Goal: Task Accomplishment & Management: Complete application form

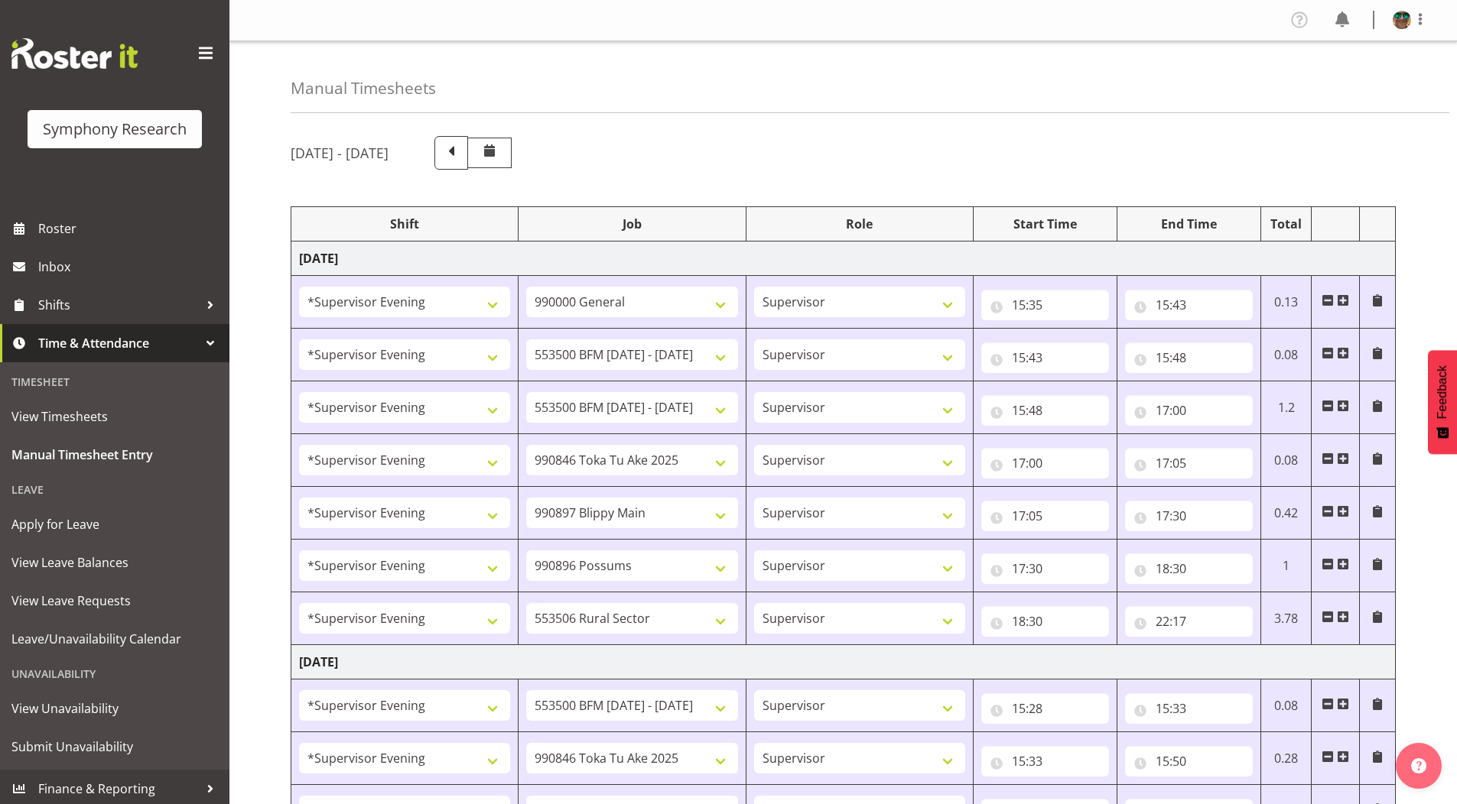
select select "4583"
select select "743"
select select "4583"
select select "10242"
select select "4583"
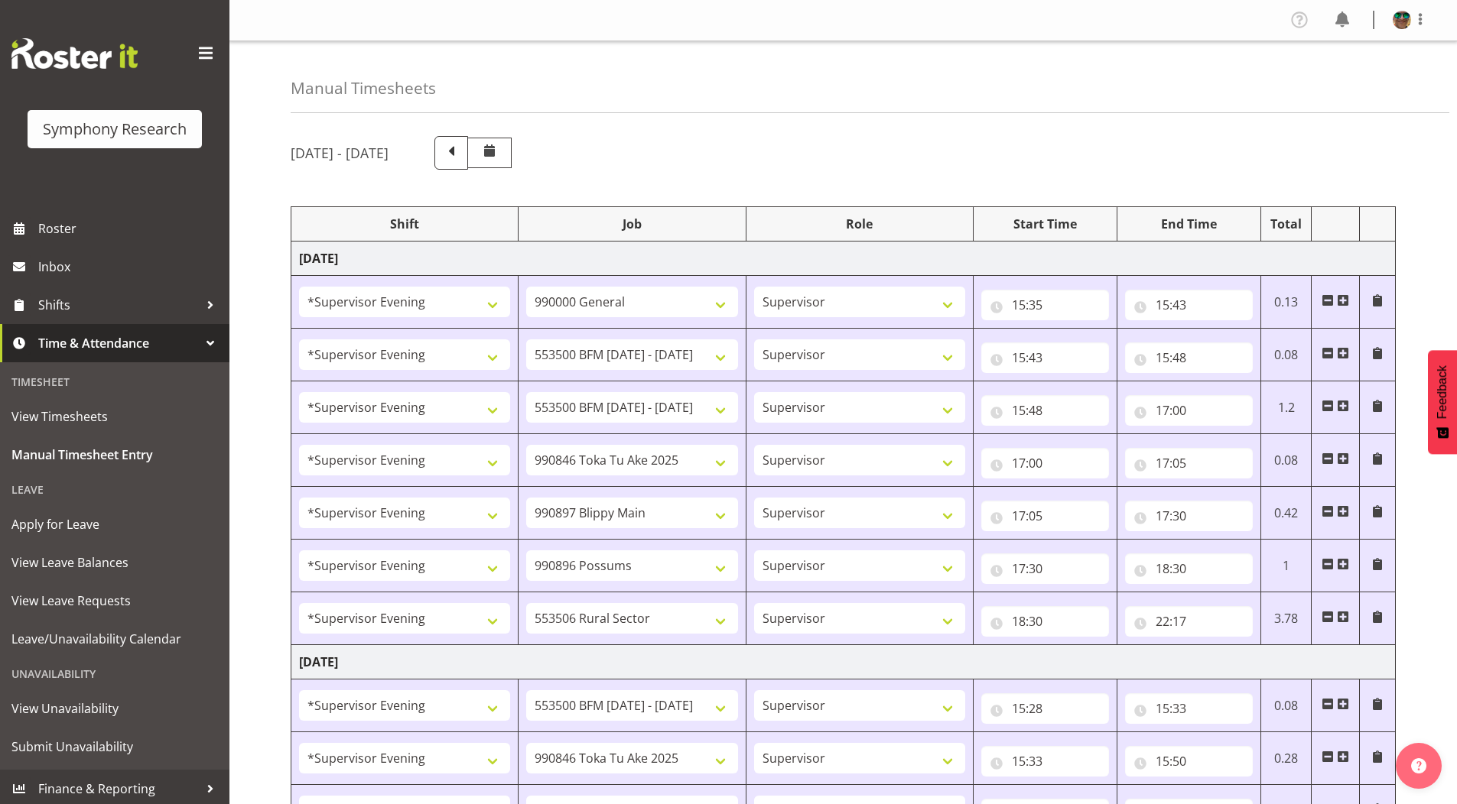
select select "10242"
select select "4583"
select select "9426"
select select "4583"
select select "10631"
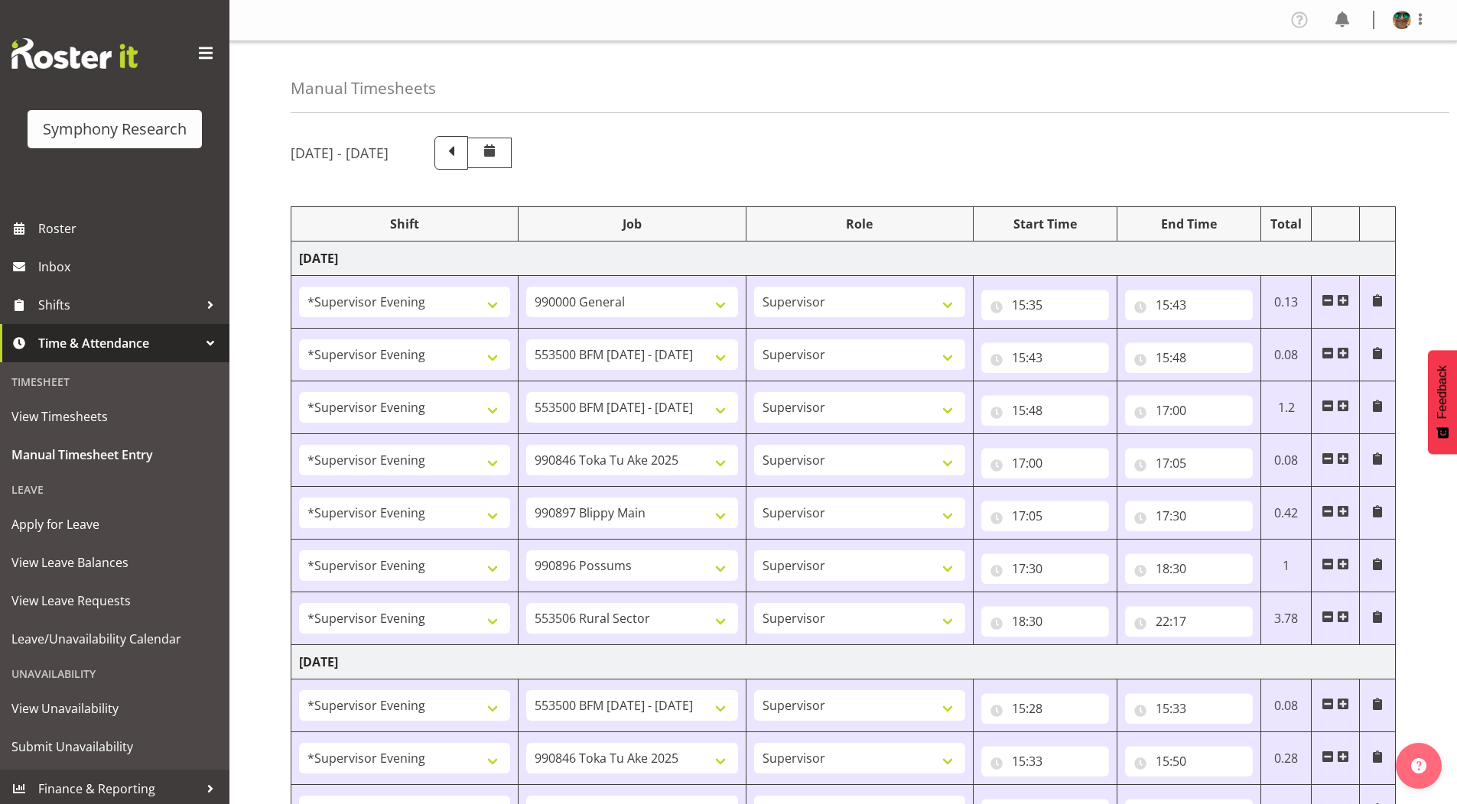
select select "4583"
select select "10633"
select select "4583"
select select "10587"
select select "4583"
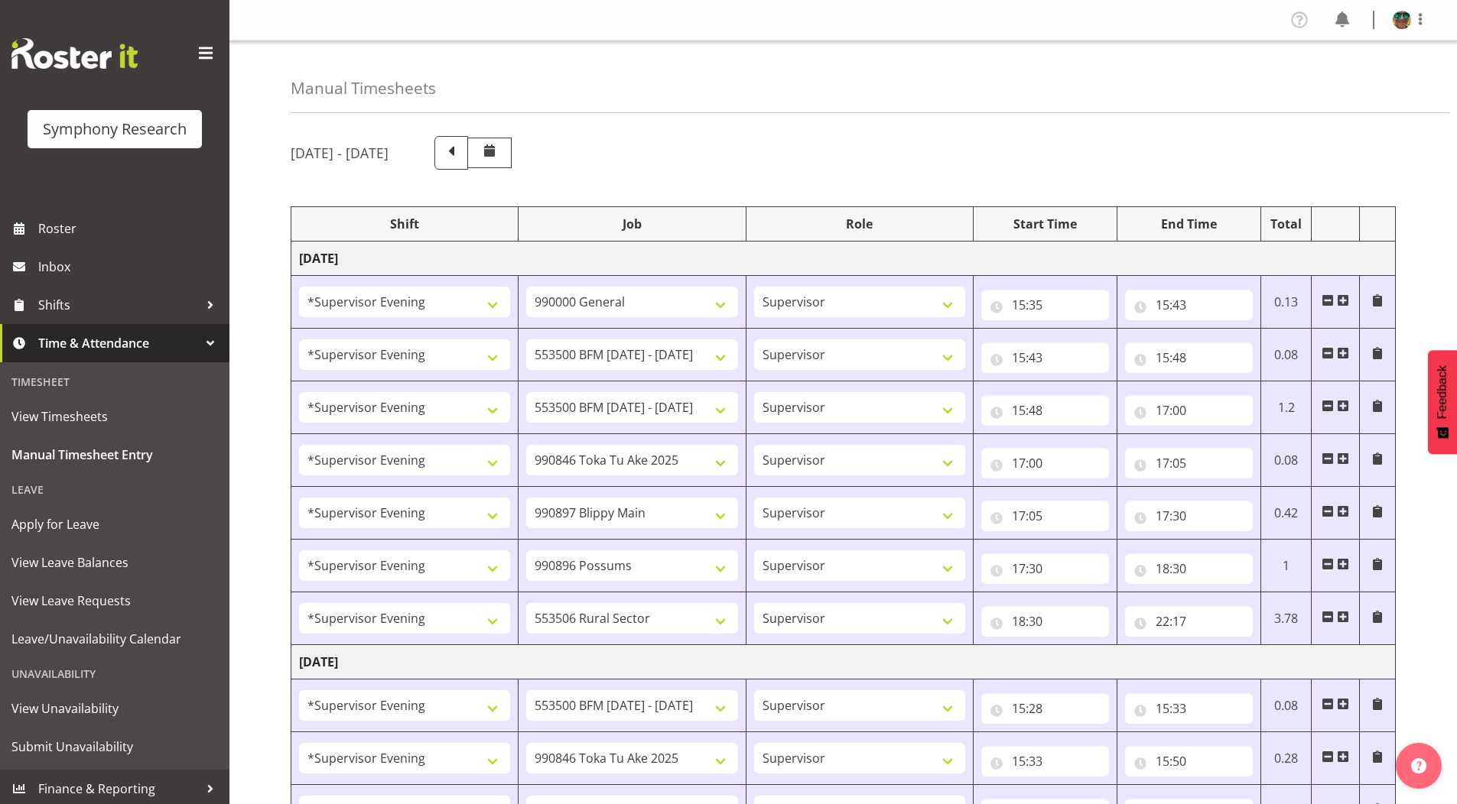
select select "10242"
select select "4583"
select select "9426"
select select "4583"
select select "10242"
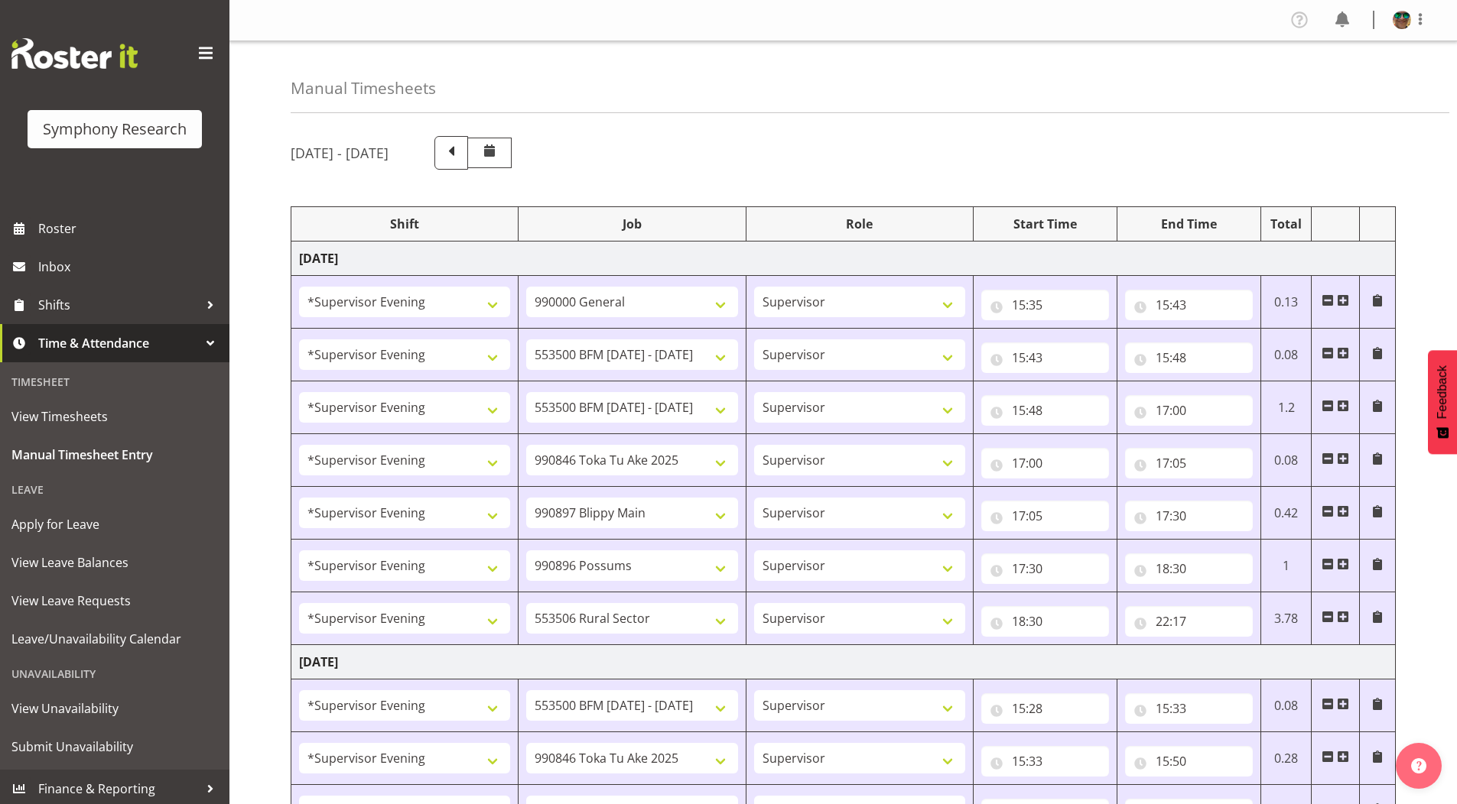
select select "4583"
select select "10633"
select select "4583"
select select "10631"
select select "4583"
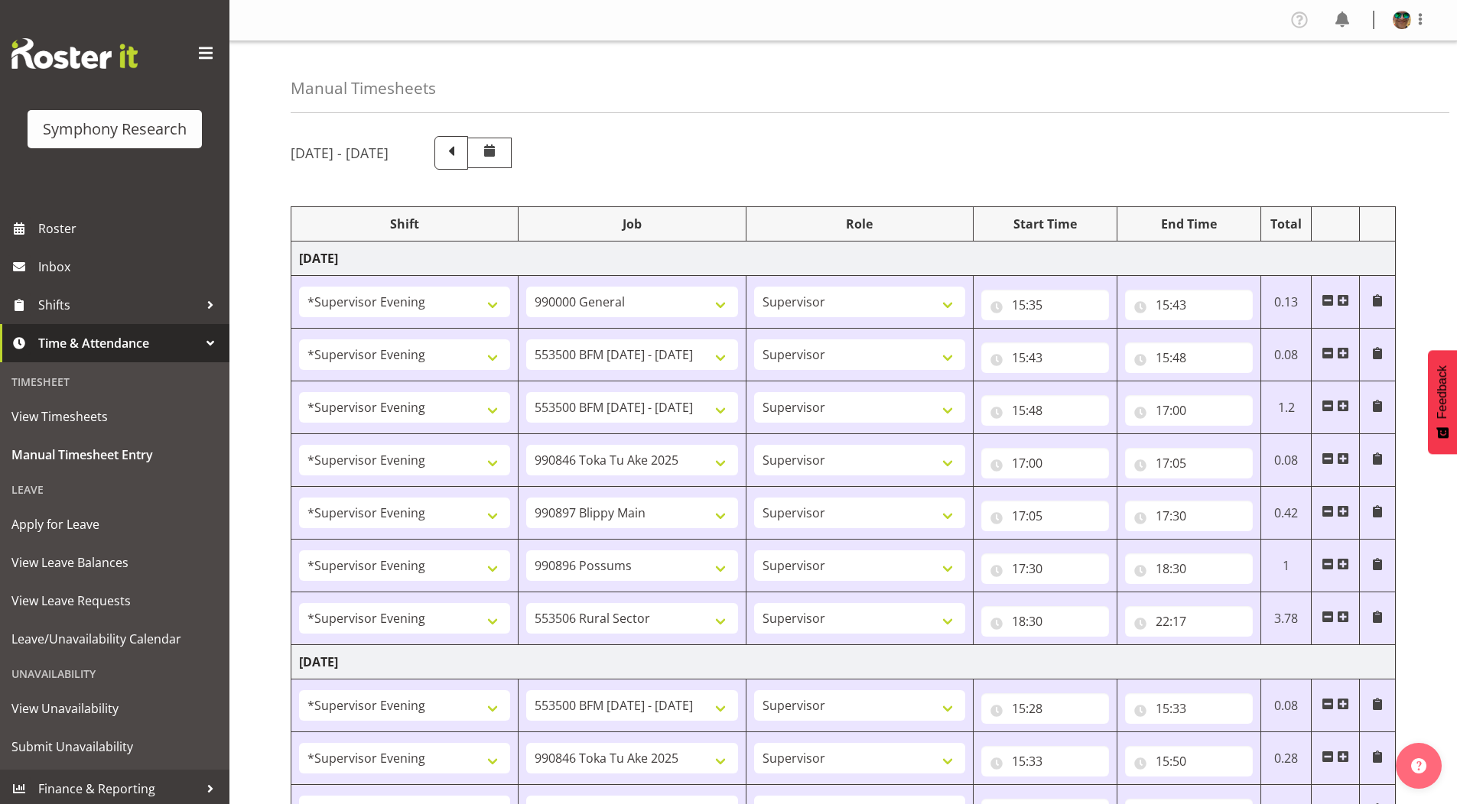
select select "10587"
select select "4583"
select select "10631"
select select "4583"
select select "10242"
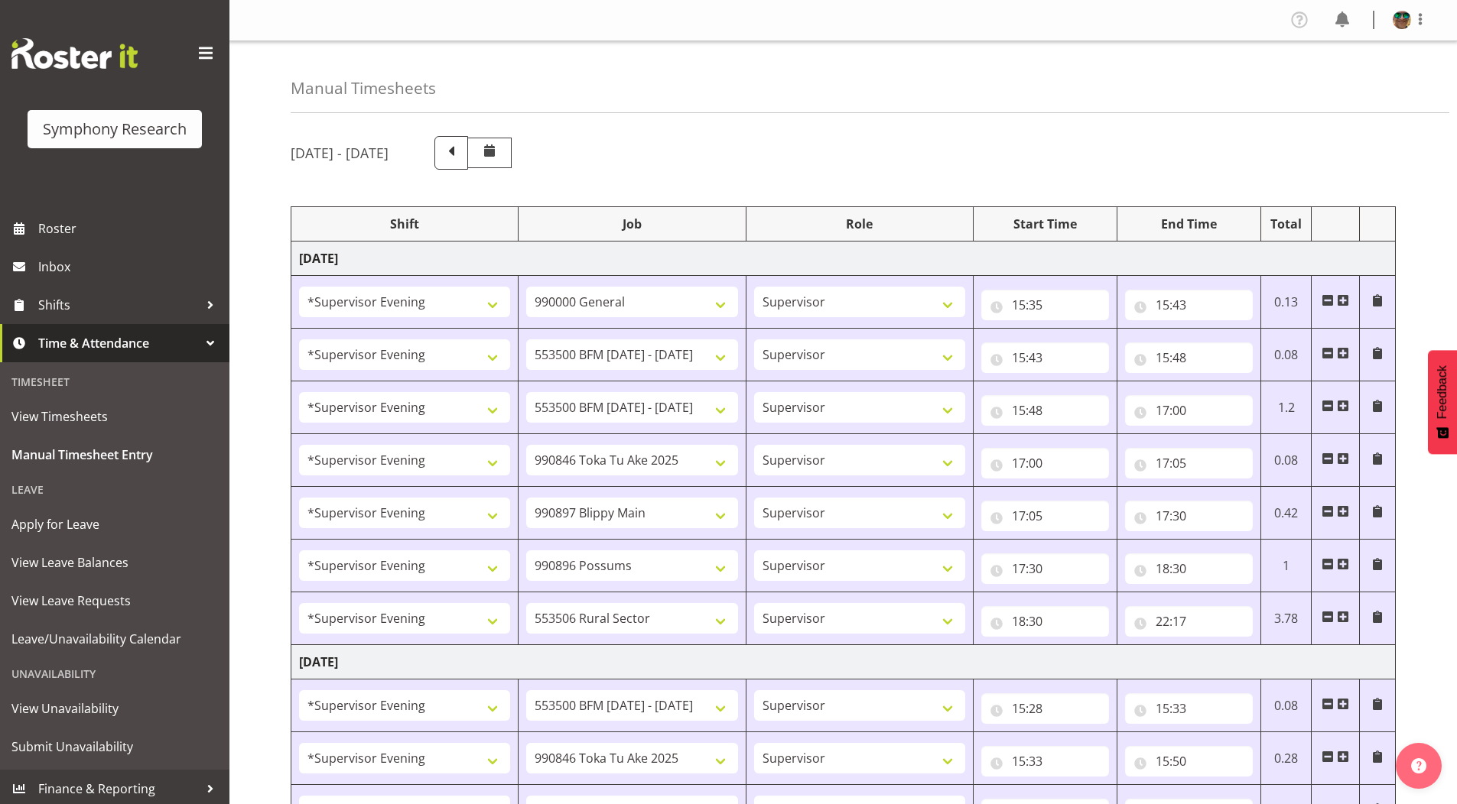
select select "4583"
select select "9426"
select select "4583"
select select "10242"
select select "4583"
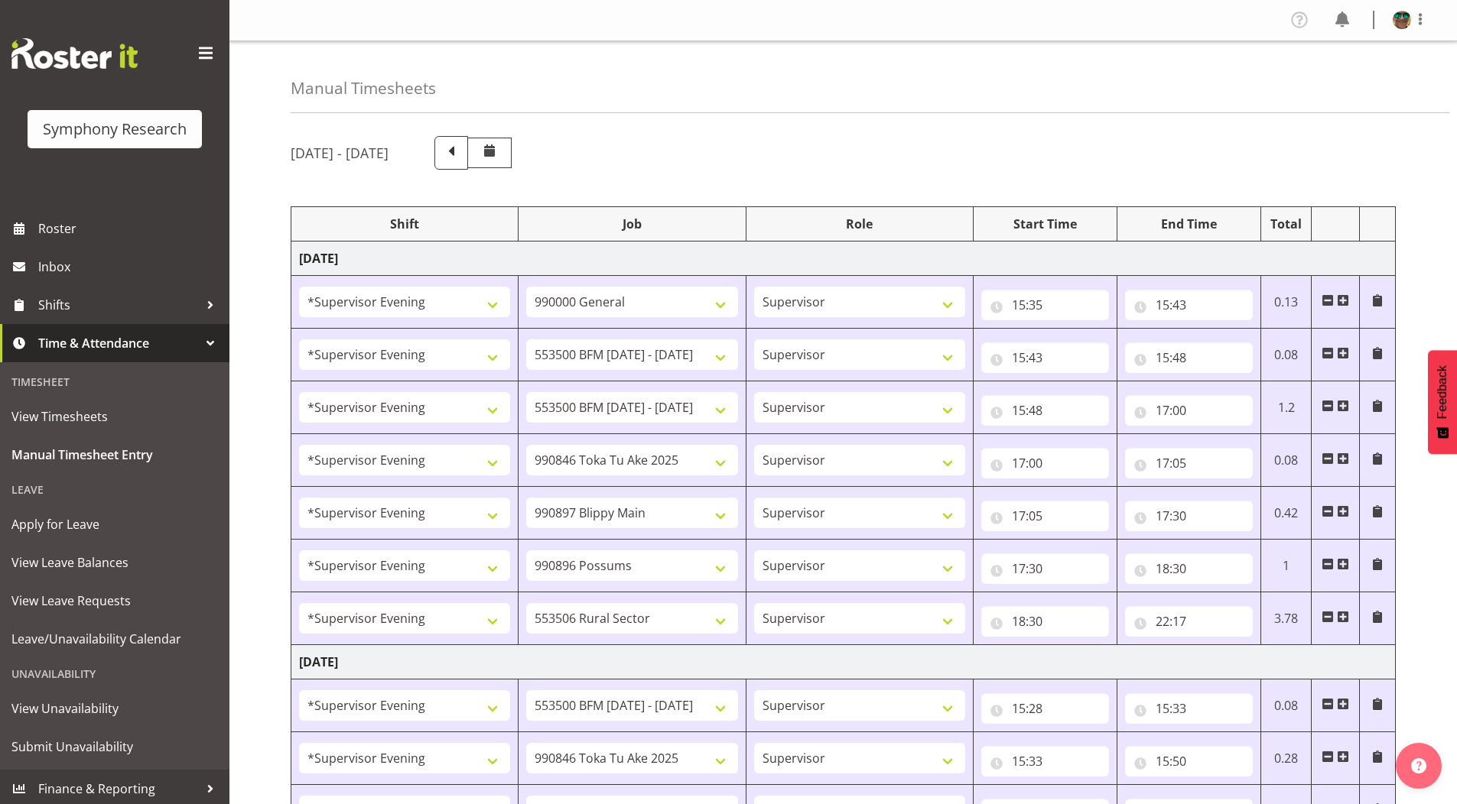
select select "10633"
select select "4583"
select select "10587"
select select "4583"
select select "743"
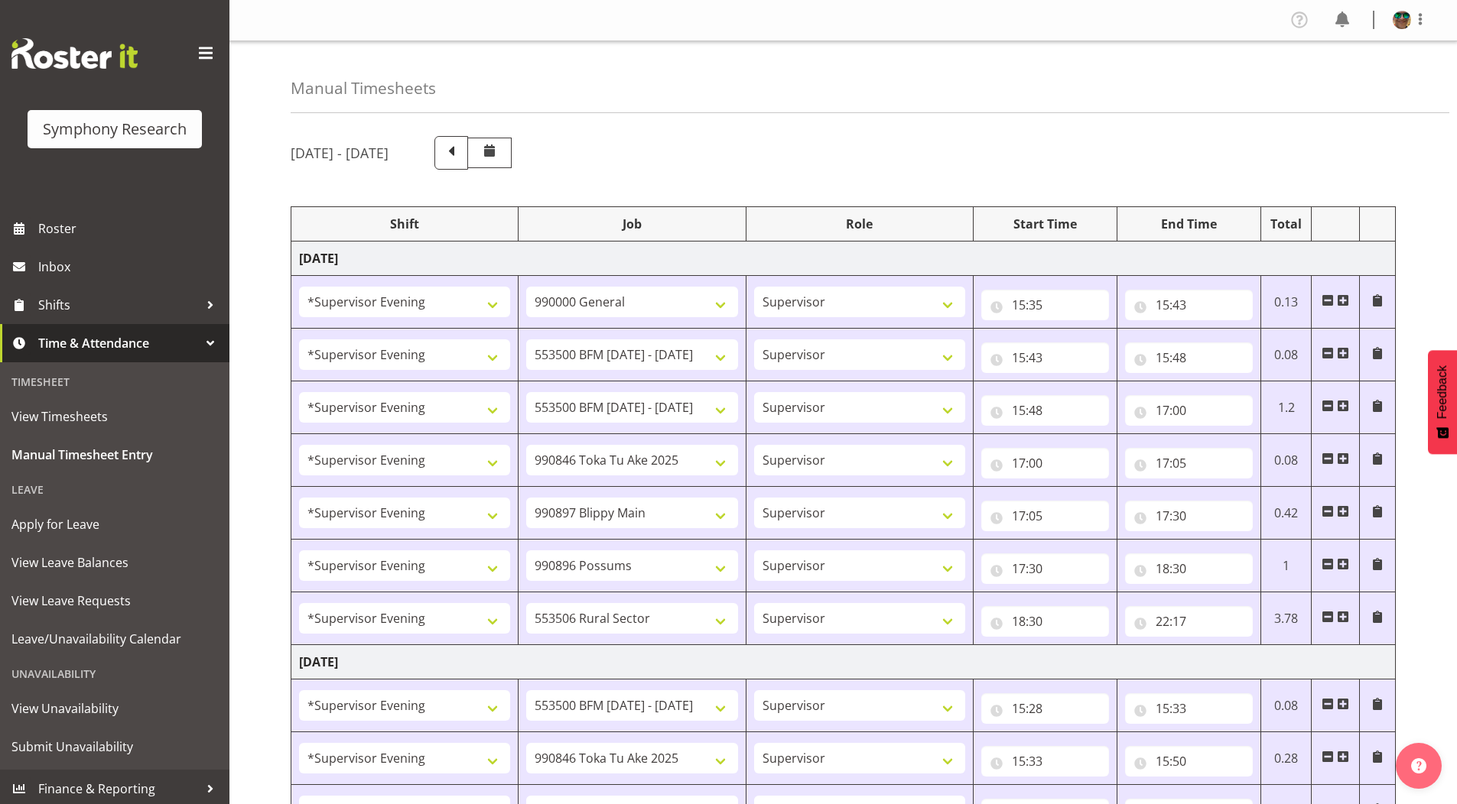
select select "4583"
select select "10242"
select select "4583"
select select "9426"
select select "4583"
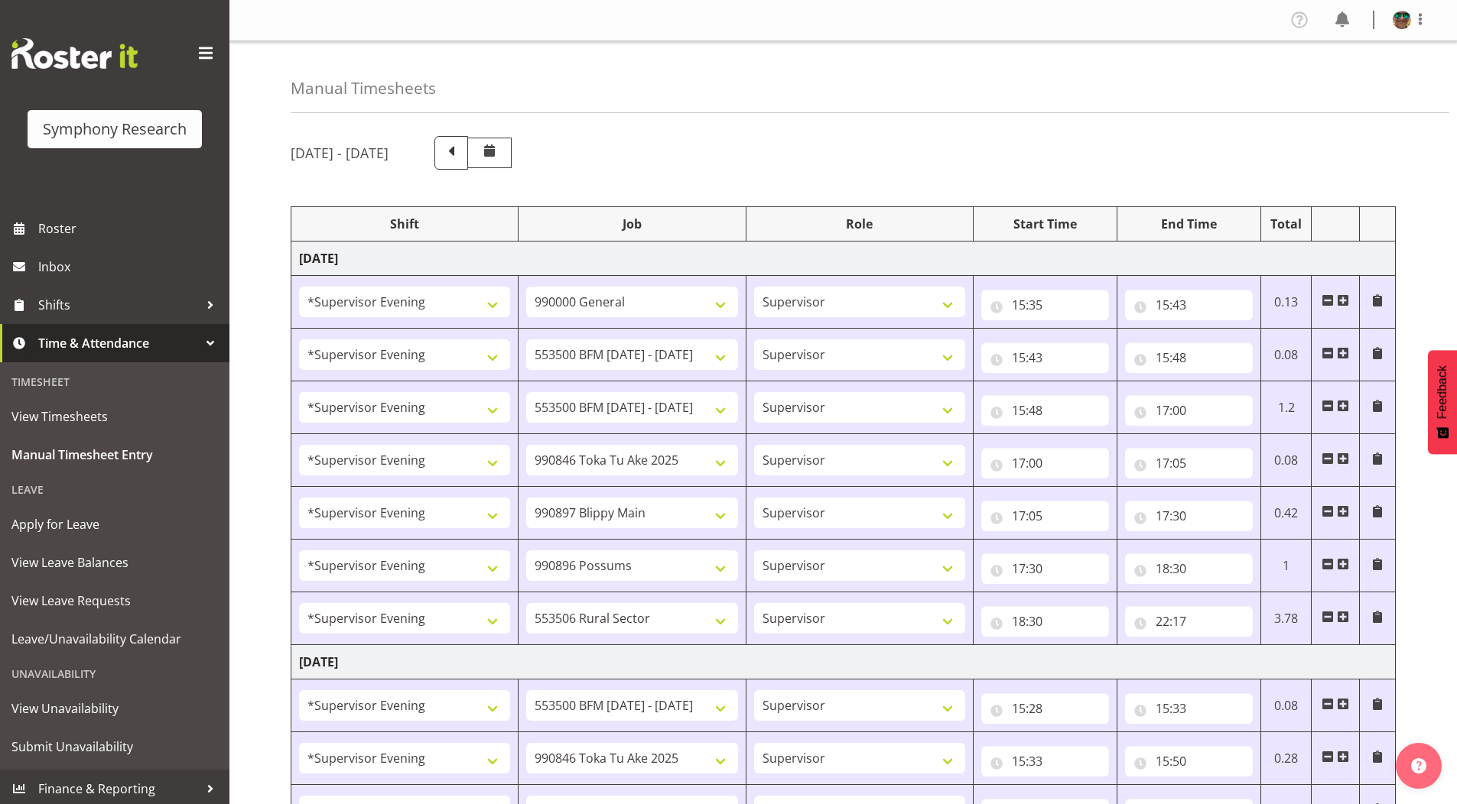
select select "10633"
select select "4583"
select select "10575"
select select "4583"
select select "10587"
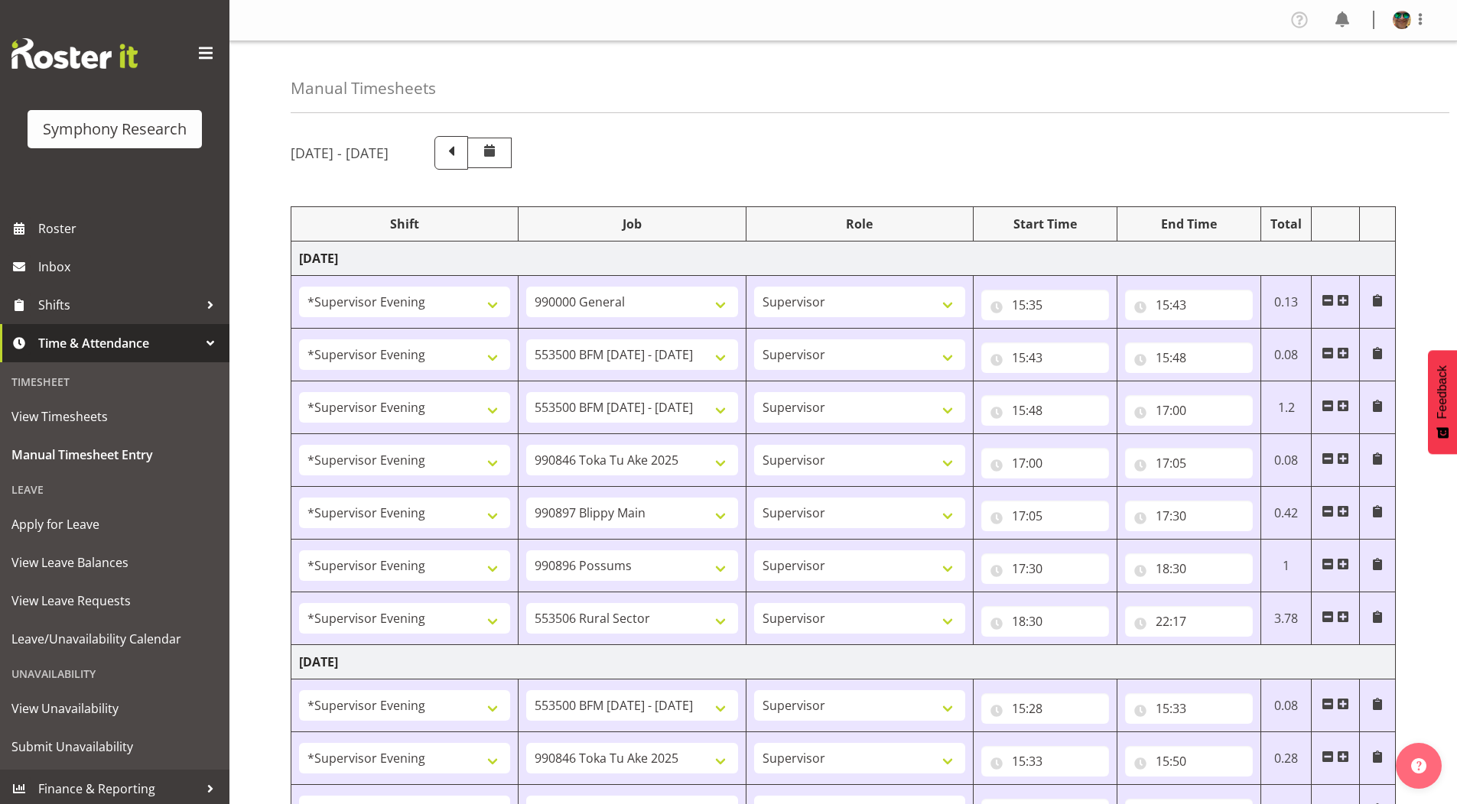
select select "4583"
select select "10242"
select select "4583"
select select "9426"
select select "4583"
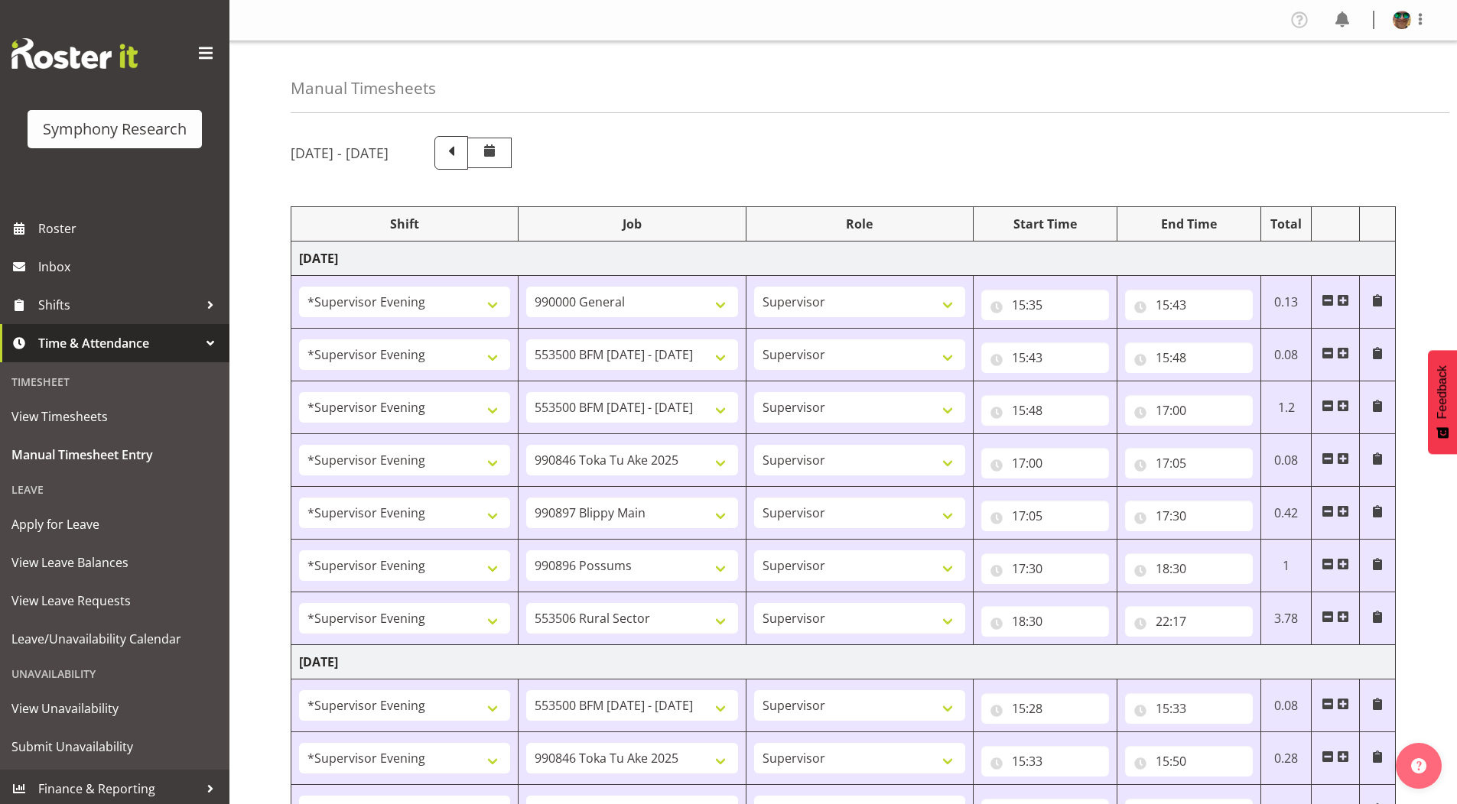
select select "10633"
select select "4583"
select select "10575"
select select "4583"
select select "10587"
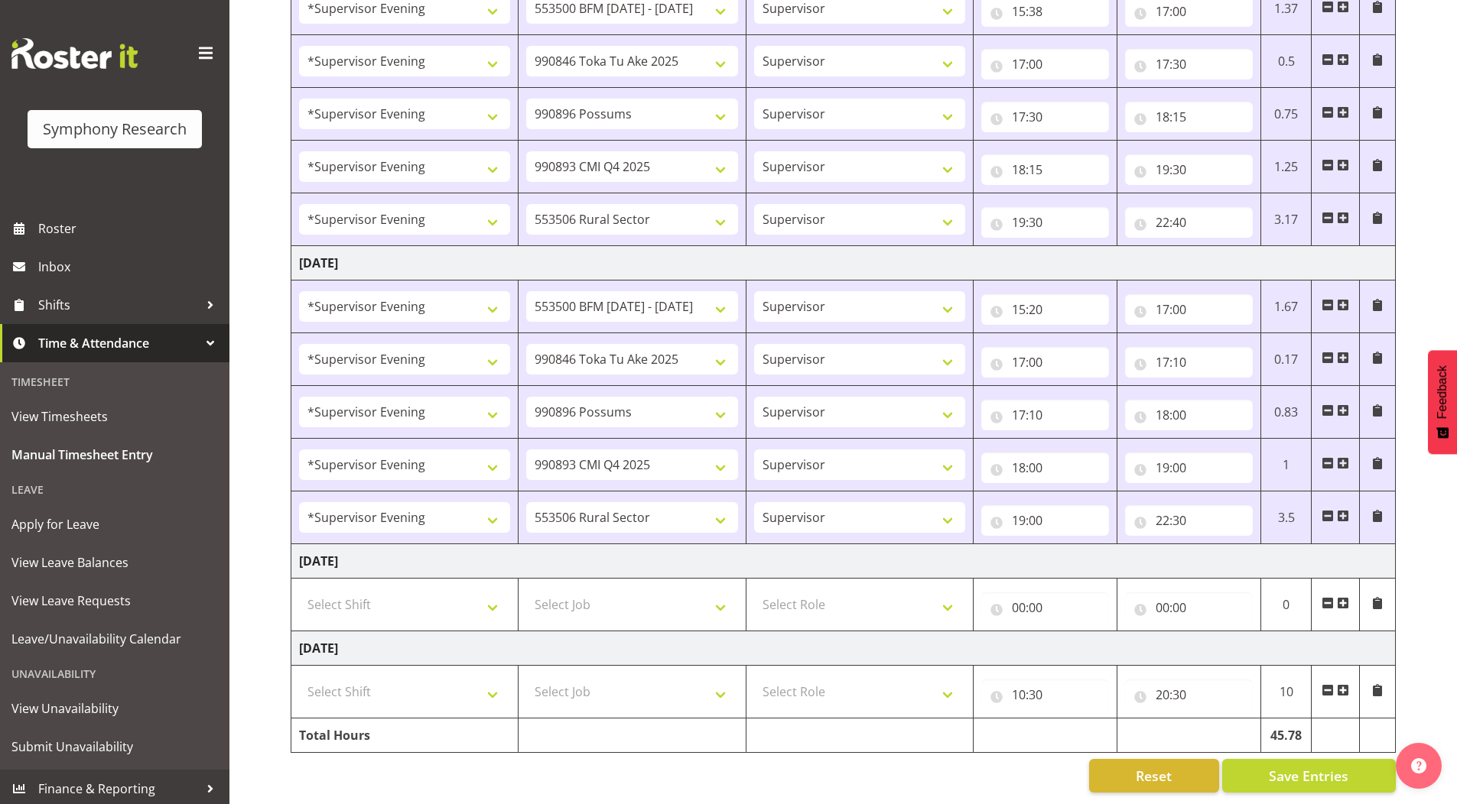
scroll to position [1464, 0]
click at [1259, 767] on button "Save Entries" at bounding box center [1309, 776] width 174 height 34
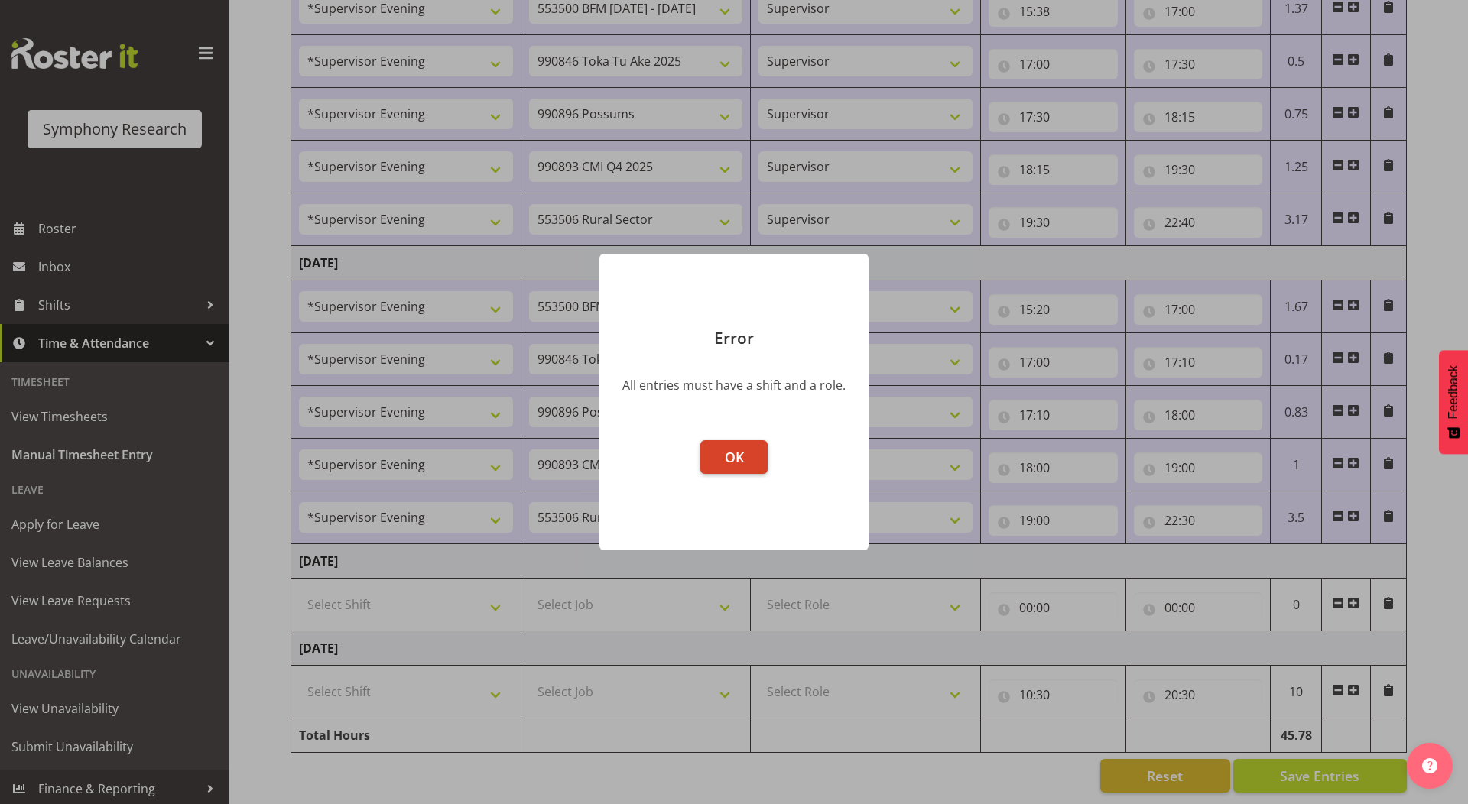
click at [736, 458] on span "OK" at bounding box center [734, 457] width 19 height 18
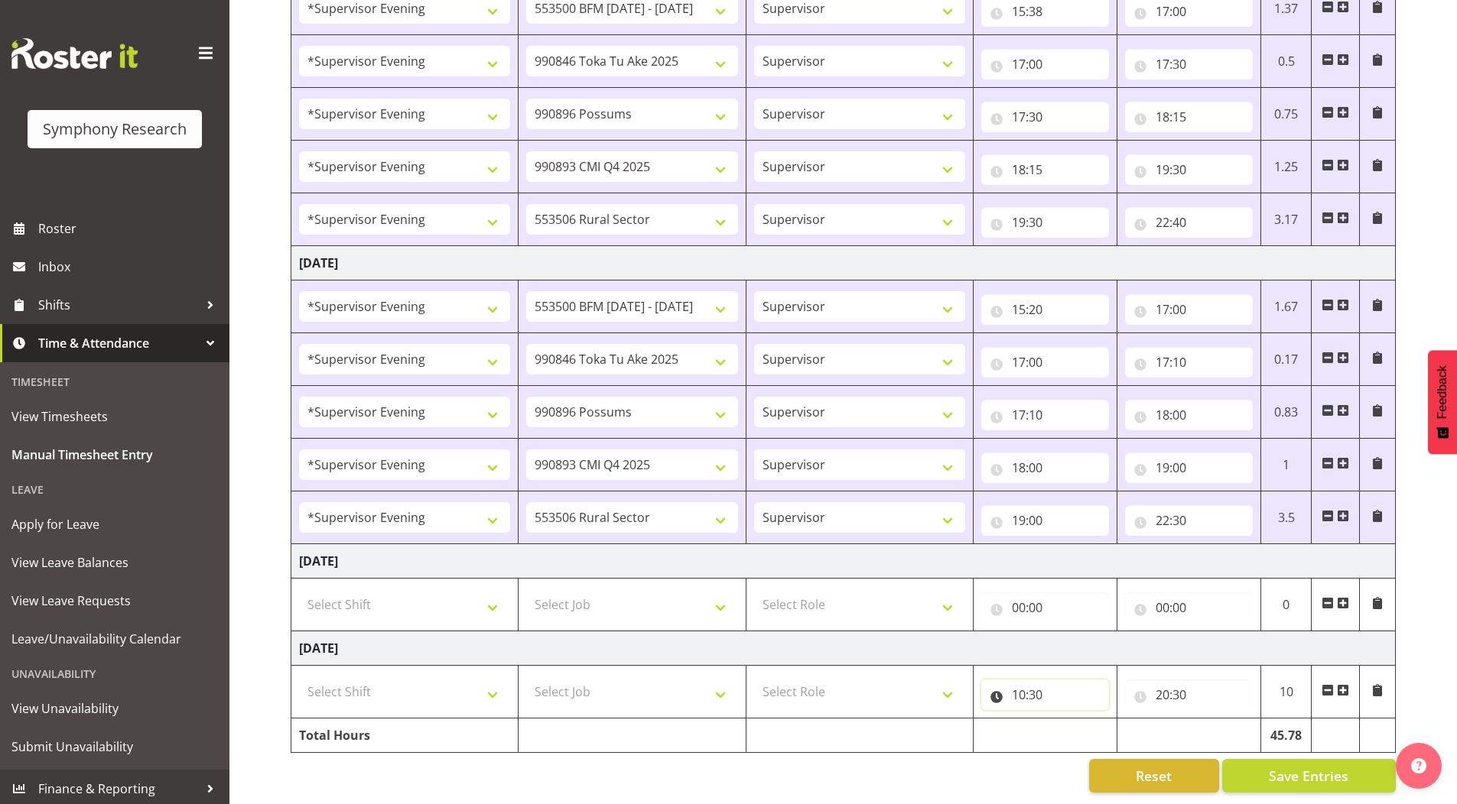
click at [1017, 684] on input "10:30" at bounding box center [1045, 695] width 128 height 31
drag, startPoint x: 1086, startPoint y: 725, endPoint x: 1081, endPoint y: 710, distance: 15.5
click at [1086, 725] on select "00 01 02 03 04 05 06 07 08 09 10 11 12 13 14 15 16 17 18 19 20 21 22 23" at bounding box center [1085, 735] width 34 height 31
select select "0"
click at [1068, 720] on select "00 01 02 03 04 05 06 07 08 09 10 11 12 13 14 15 16 17 18 19 20 21 22 23" at bounding box center [1085, 735] width 34 height 31
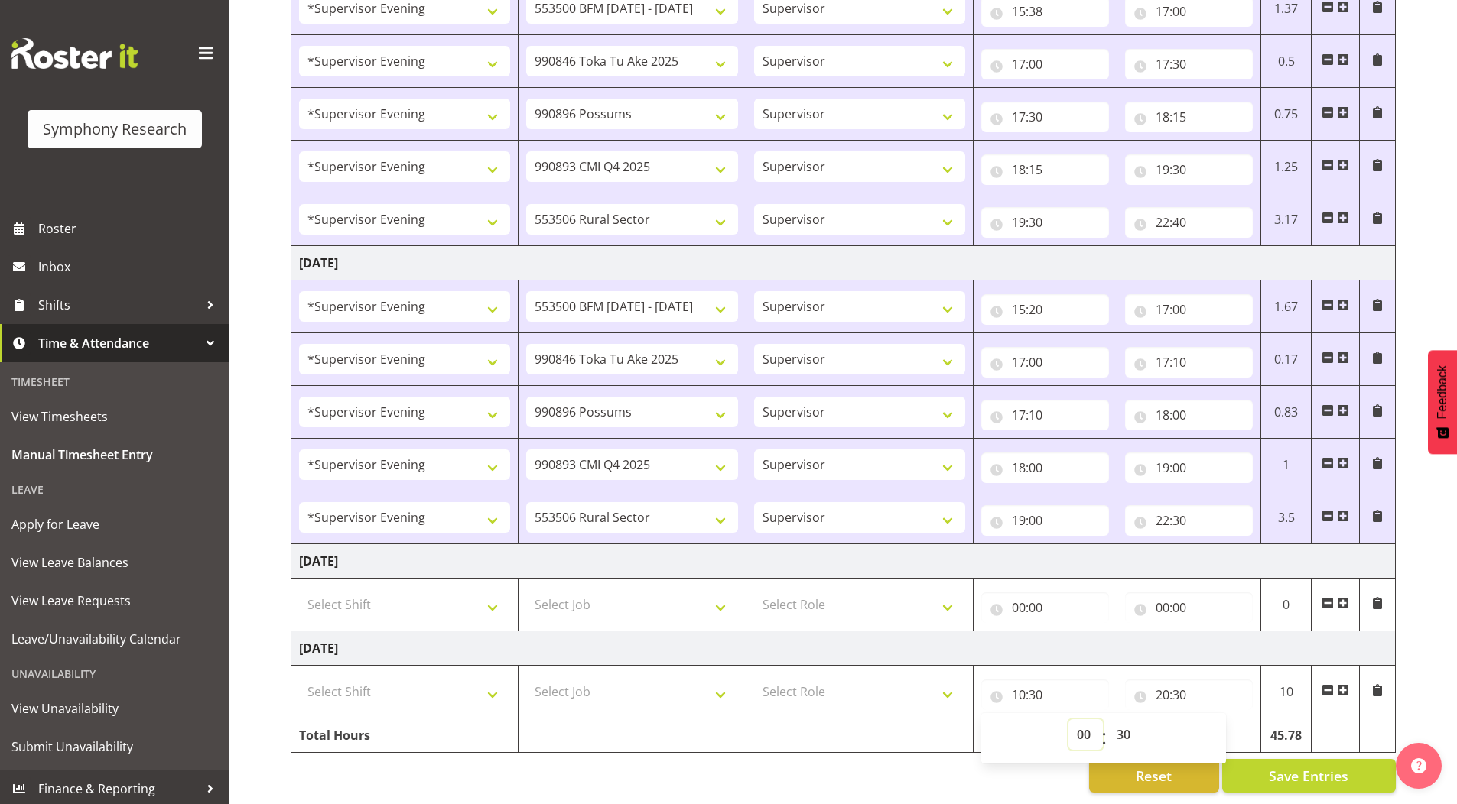
type input "00:30"
drag, startPoint x: 1123, startPoint y: 721, endPoint x: 1122, endPoint y: 712, distance: 9.2
click at [1123, 721] on select "00 01 02 03 04 05 06 07 08 09 10 11 12 13 14 15 16 17 18 19 20 21 22 23 24 25 2…" at bounding box center [1125, 735] width 34 height 31
drag, startPoint x: 1122, startPoint y: 723, endPoint x: 1120, endPoint y: 709, distance: 14.6
click at [1122, 723] on select "00 01 02 03 04 05 06 07 08 09 10 11 12 13 14 15 16 17 18 19 20 21 22 23 24 25 2…" at bounding box center [1125, 735] width 34 height 31
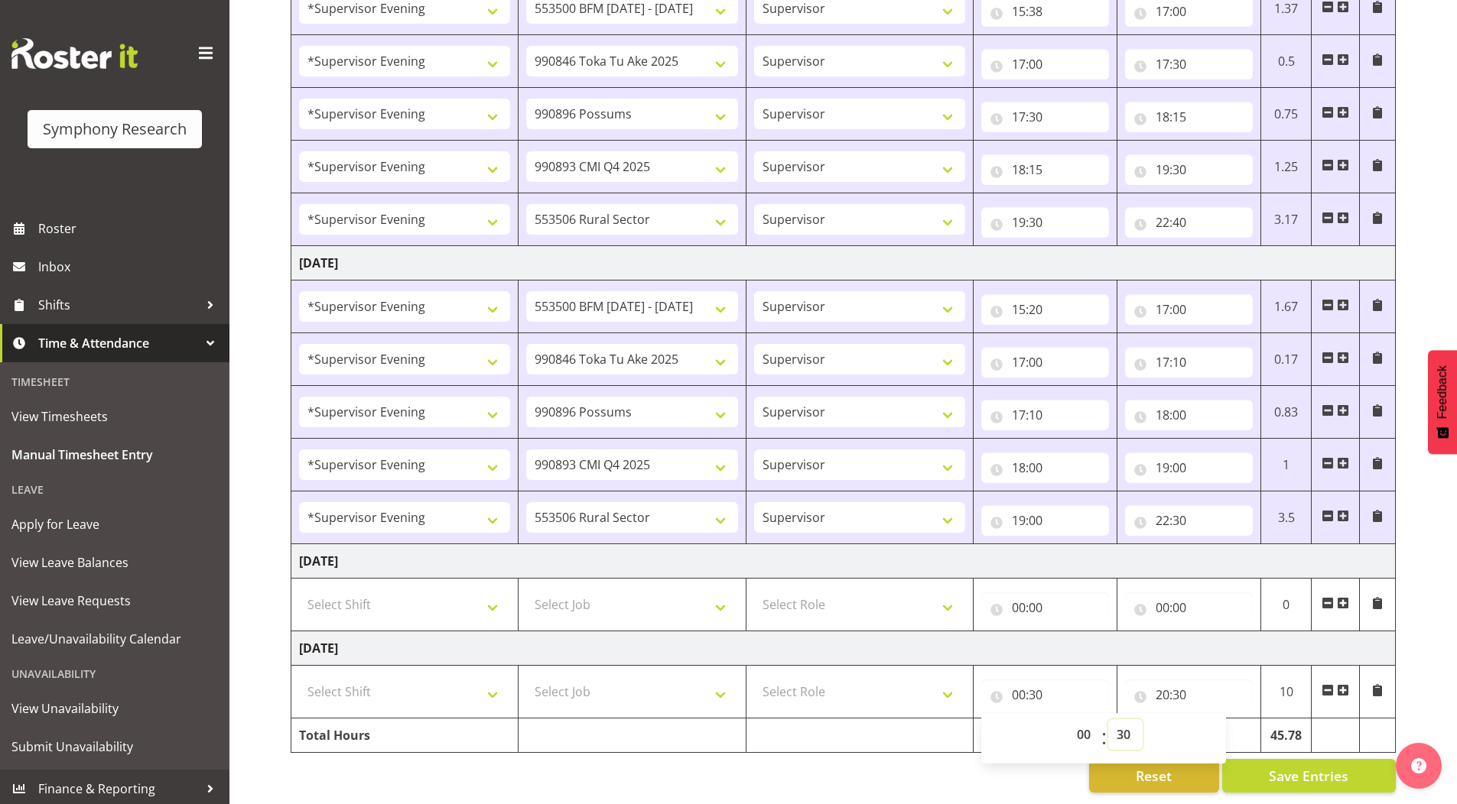
select select "0"
click at [1108, 720] on select "00 01 02 03 04 05 06 07 08 09 10 11 12 13 14 15 16 17 18 19 20 21 22 23 24 25 2…" at bounding box center [1125, 735] width 34 height 31
type input "00:00"
click at [1165, 685] on input "20:30" at bounding box center [1189, 695] width 128 height 31
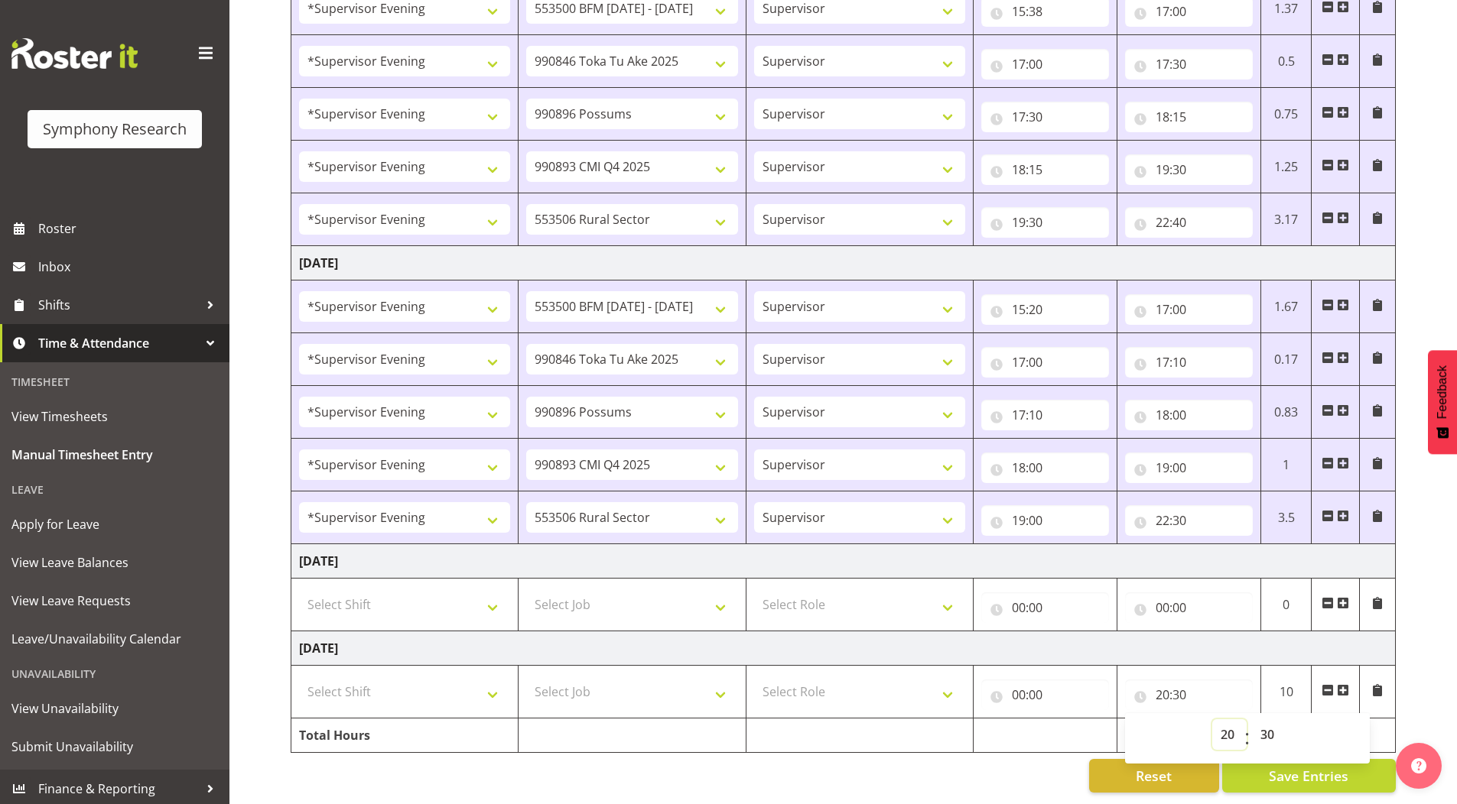
click at [1227, 728] on select "00 01 02 03 04 05 06 07 08 09 10 11 12 13 14 15 16 17 18 19 20 21 22 23" at bounding box center [1229, 735] width 34 height 31
select select "0"
click at [1212, 720] on select "00 01 02 03 04 05 06 07 08 09 10 11 12 13 14 15 16 17 18 19 20 21 22 23" at bounding box center [1229, 735] width 34 height 31
type input "00:30"
drag, startPoint x: 1269, startPoint y: 723, endPoint x: 1268, endPoint y: 713, distance: 10.1
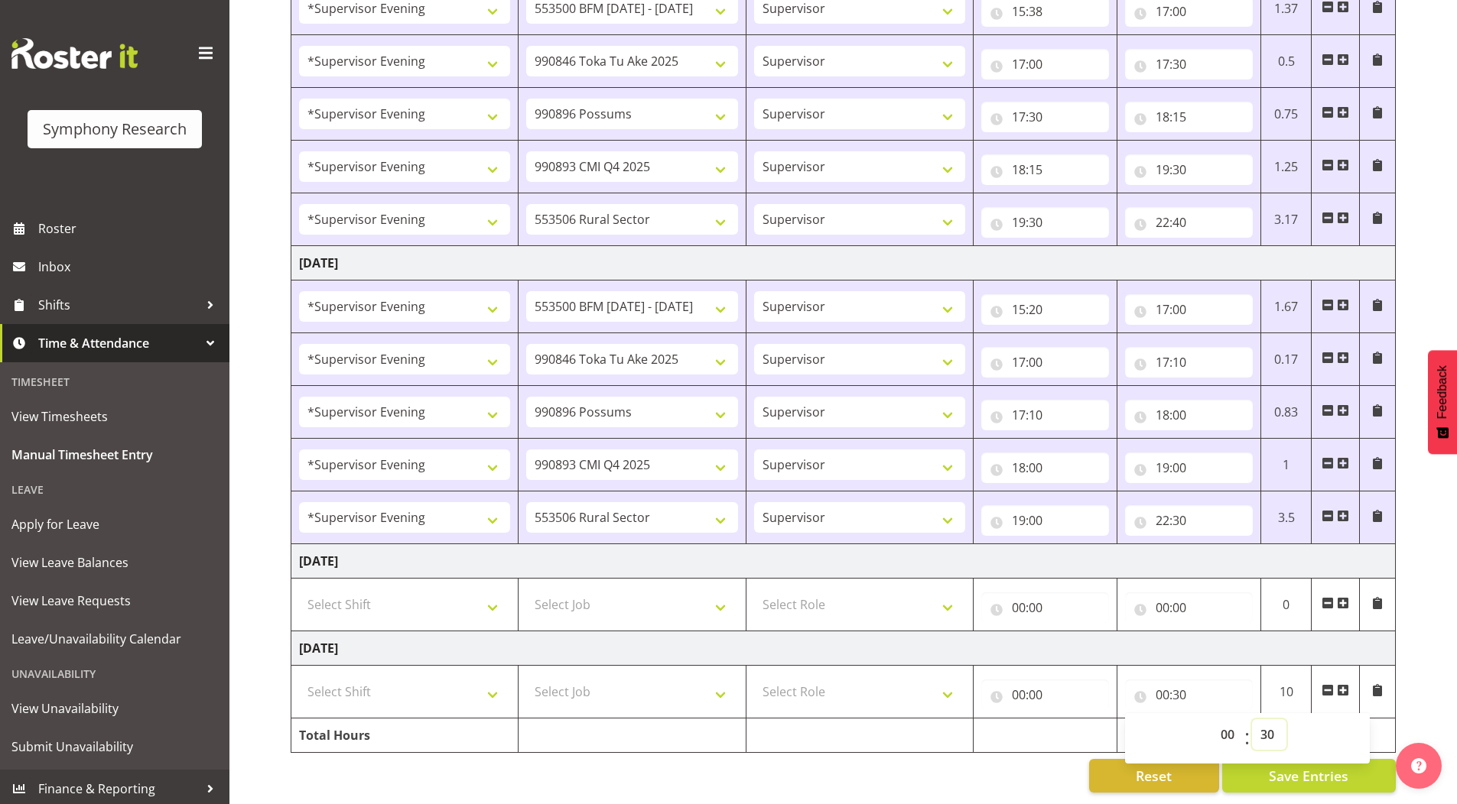
click at [1269, 723] on select "00 01 02 03 04 05 06 07 08 09 10 11 12 13 14 15 16 17 18 19 20 21 22 23 24 25 2…" at bounding box center [1269, 735] width 34 height 31
click at [1273, 725] on select "00 01 02 03 04 05 06 07 08 09 10 11 12 13 14 15 16 17 18 19 20 21 22 23 24 25 2…" at bounding box center [1269, 735] width 34 height 31
select select "0"
click at [1252, 720] on select "00 01 02 03 04 05 06 07 08 09 10 11 12 13 14 15 16 17 18 19 20 21 22 23 24 25 2…" at bounding box center [1269, 735] width 34 height 31
type input "00:00"
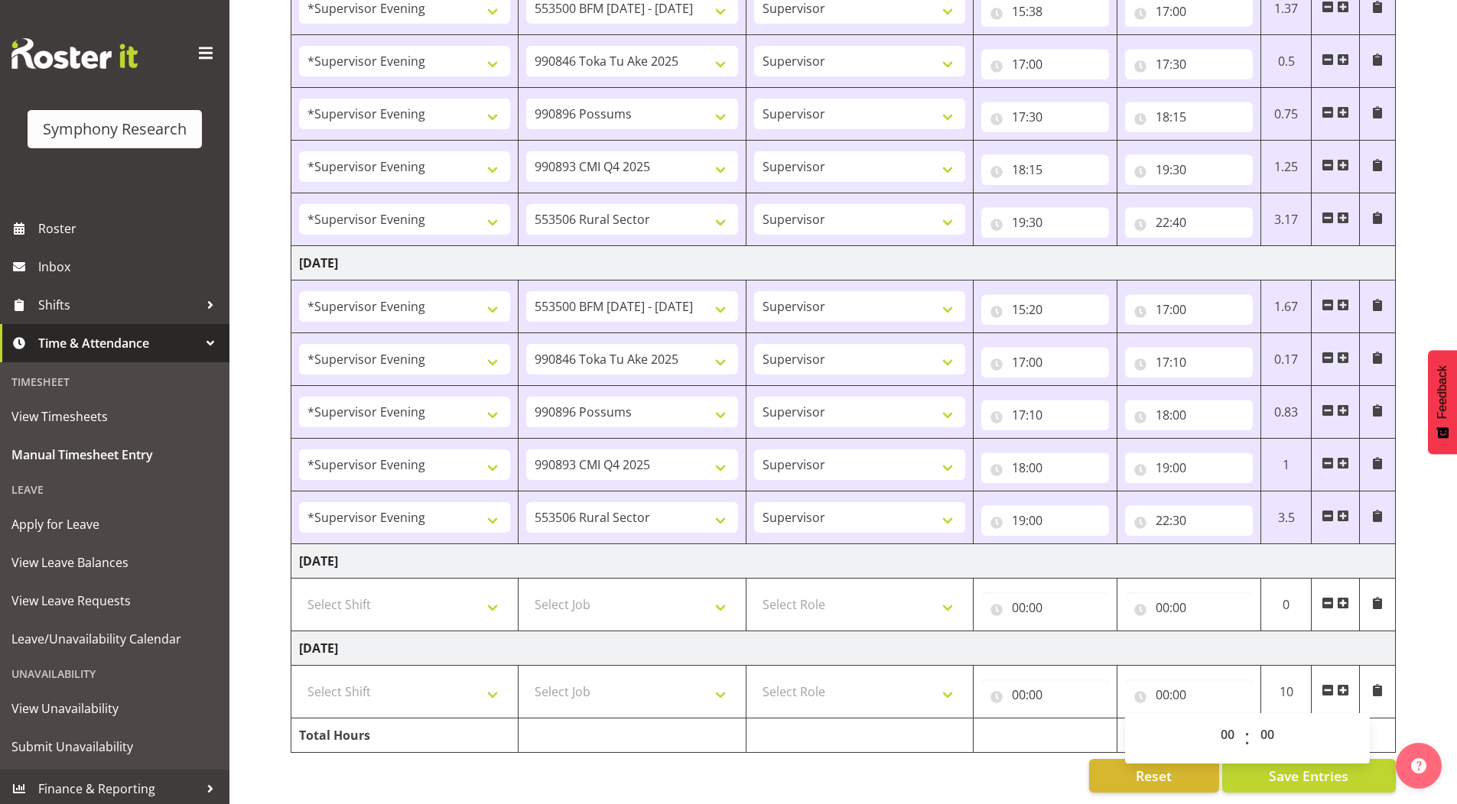
click at [1275, 766] on span "Save Entries" at bounding box center [1309, 776] width 80 height 20
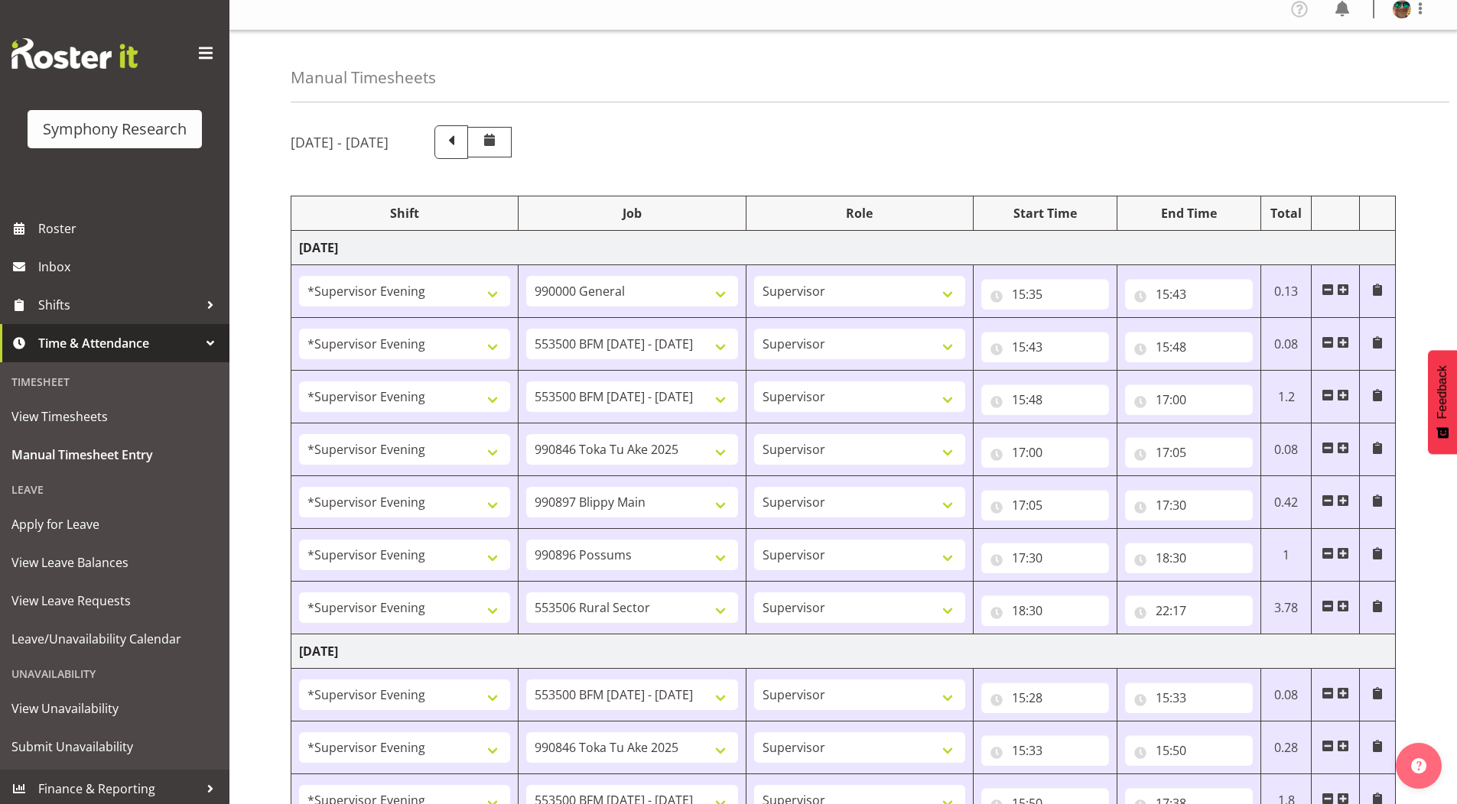
scroll to position [0, 0]
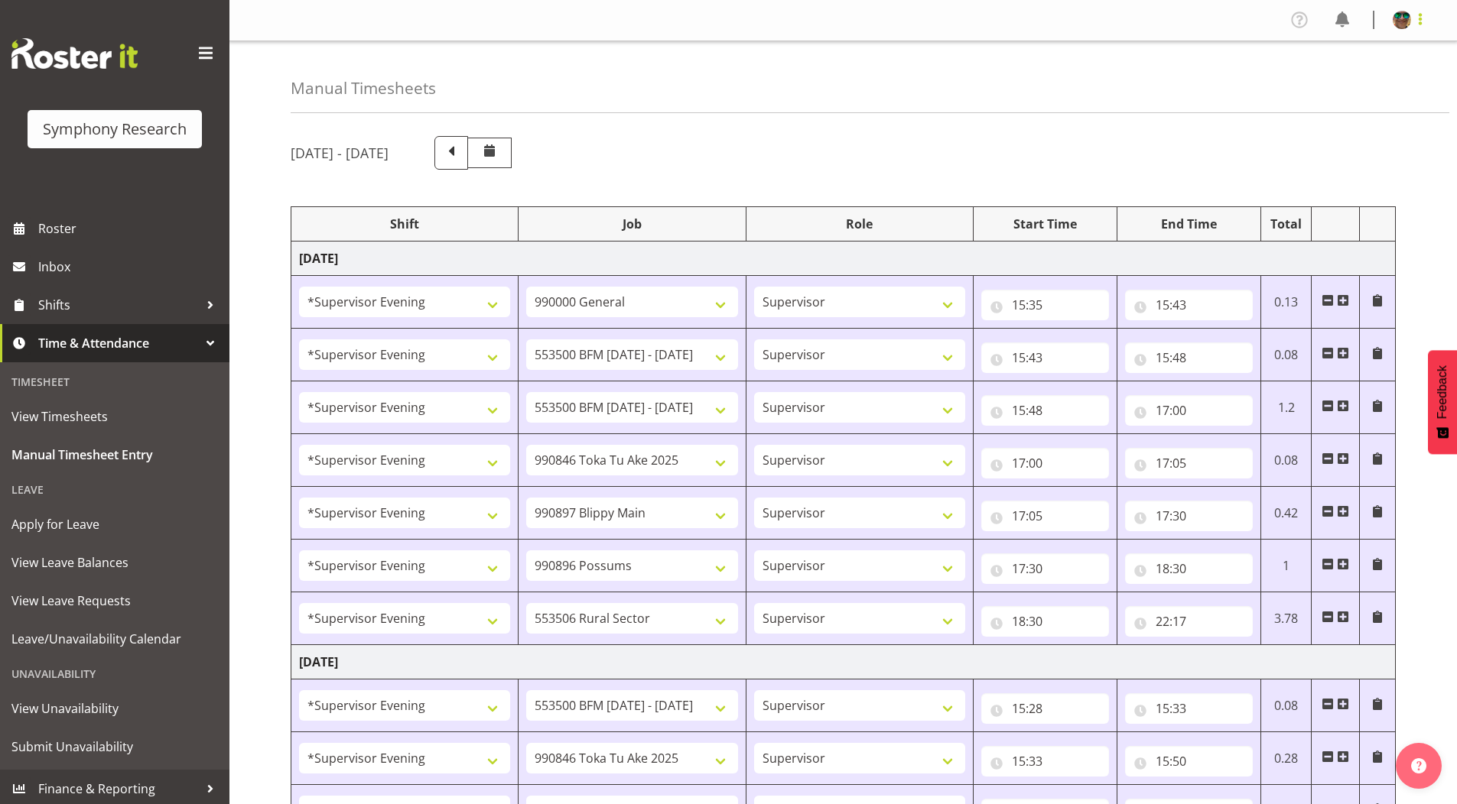
click at [1424, 18] on span at bounding box center [1420, 19] width 18 height 18
click at [1348, 78] on link "Log Out" at bounding box center [1355, 81] width 147 height 28
